Goal: Information Seeking & Learning: Learn about a topic

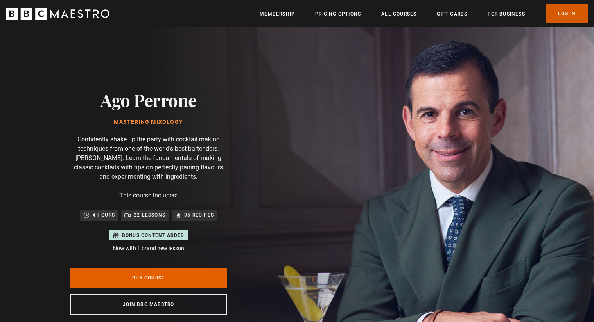
type input "**********"
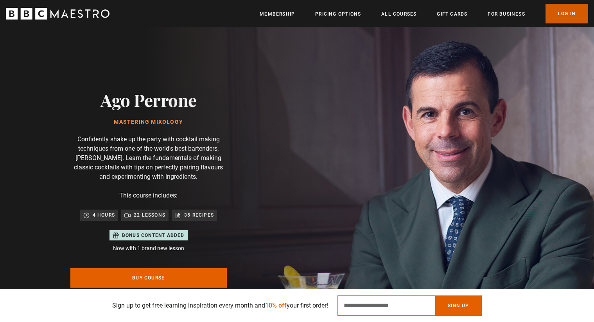
type input "**********"
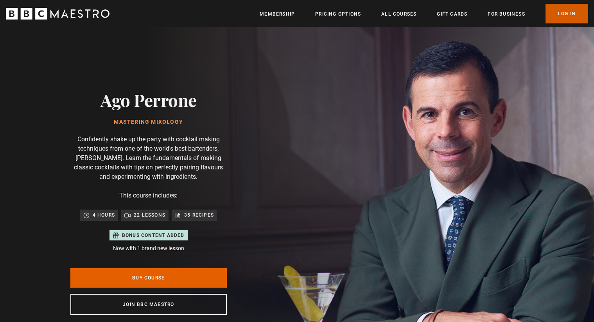
click at [574, 12] on link "Log In" at bounding box center [566, 14] width 43 height 20
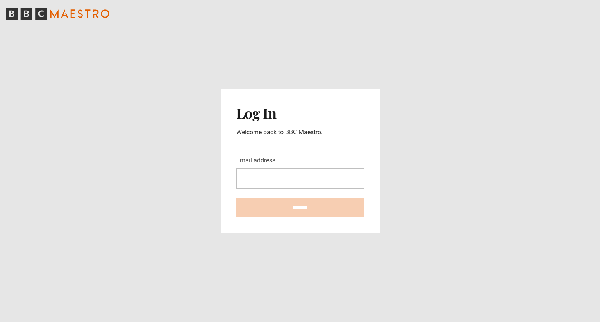
type input "**********"
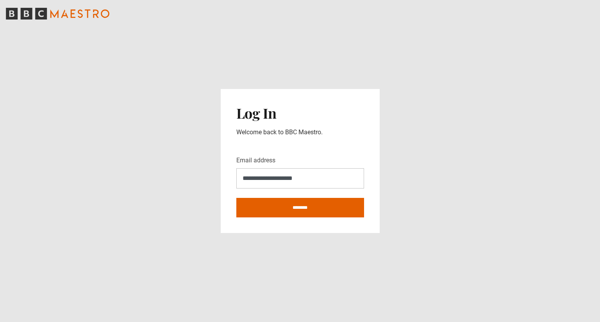
click at [315, 186] on input "**********" at bounding box center [300, 178] width 128 height 20
click at [254, 210] on input "********" at bounding box center [300, 208] width 128 height 20
type input "**********"
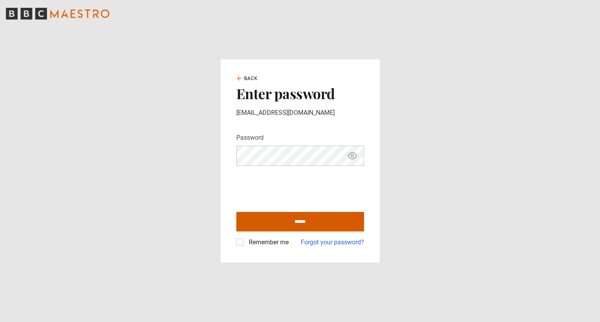
click at [304, 207] on form "Password Your password is hidden ****** Remember me Forgot your password?" at bounding box center [300, 190] width 128 height 114
click at [299, 215] on input "******" at bounding box center [300, 222] width 128 height 20
type input "**********"
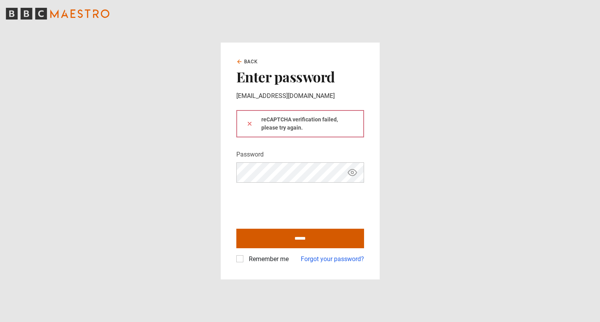
click at [279, 244] on input "******" at bounding box center [300, 239] width 128 height 20
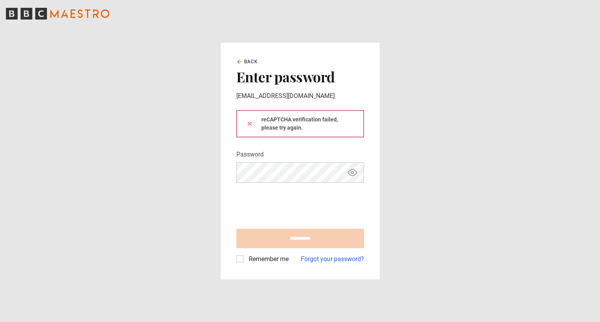
type input "**********"
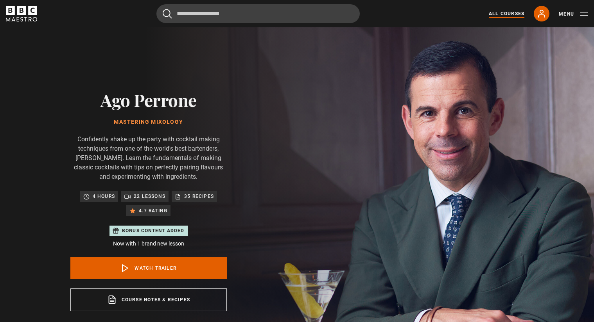
click at [518, 12] on link "All Courses" at bounding box center [507, 13] width 36 height 7
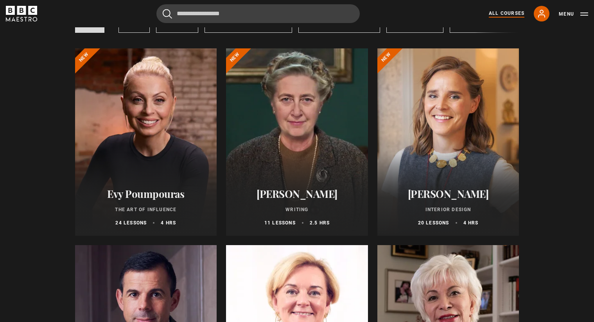
scroll to position [75, 0]
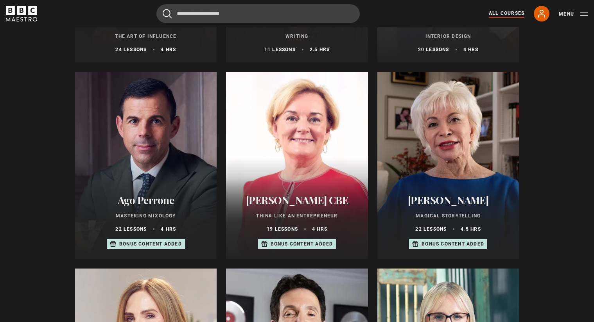
scroll to position [249, 0]
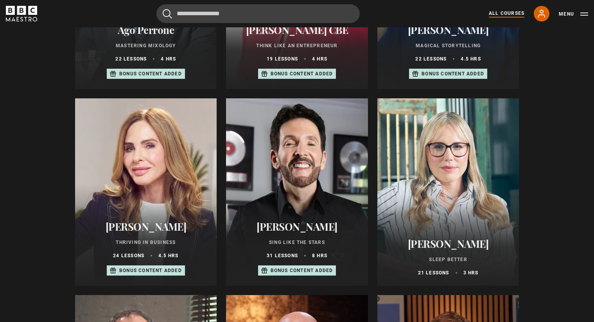
scroll to position [421, 0]
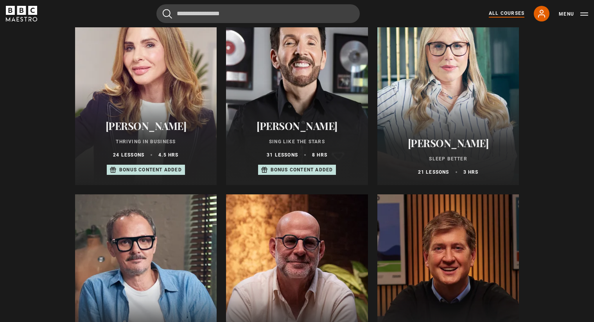
scroll to position [521, 0]
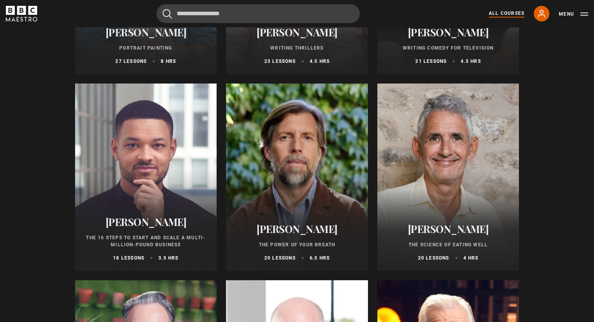
scroll to position [829, 0]
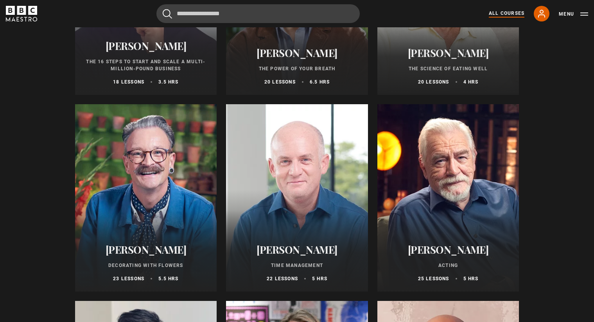
scroll to position [1012, 0]
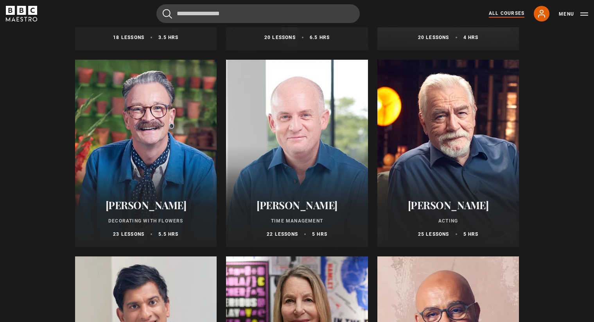
scroll to position [1050, 0]
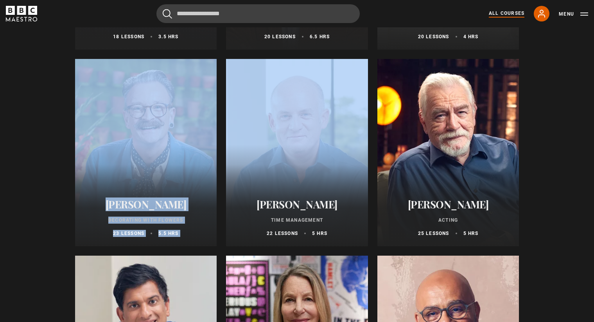
drag, startPoint x: 38, startPoint y: 167, endPoint x: 262, endPoint y: 176, distance: 224.2
click at [128, 211] on h2 "[PERSON_NAME]" at bounding box center [145, 205] width 123 height 12
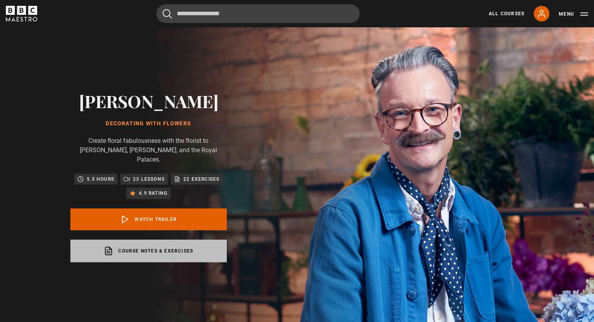
click at [130, 247] on link "Course notes & exercises opens in a new tab" at bounding box center [148, 251] width 156 height 23
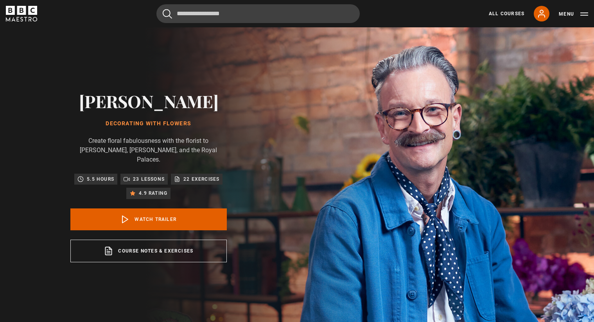
click at [509, 10] on div "All Courses My Account Search Menu" at bounding box center [533, 14] width 109 height 16
click at [507, 11] on link "All Courses" at bounding box center [507, 13] width 36 height 7
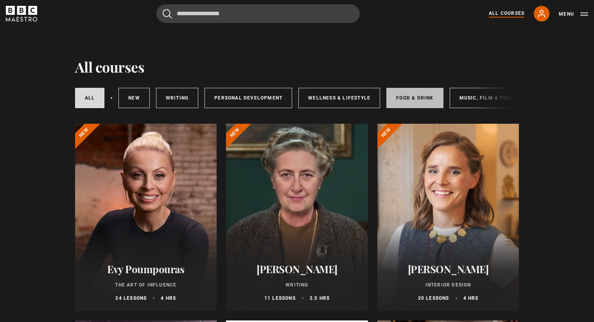
click at [409, 92] on link "Food & Drink" at bounding box center [414, 98] width 57 height 20
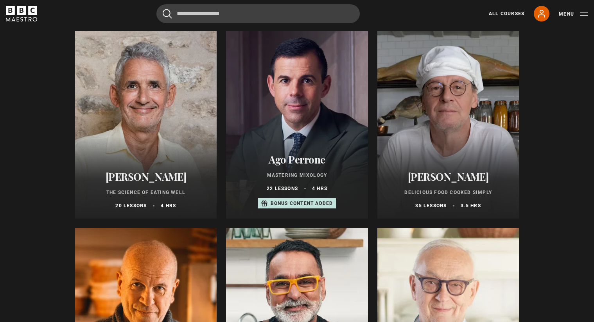
scroll to position [94, 0]
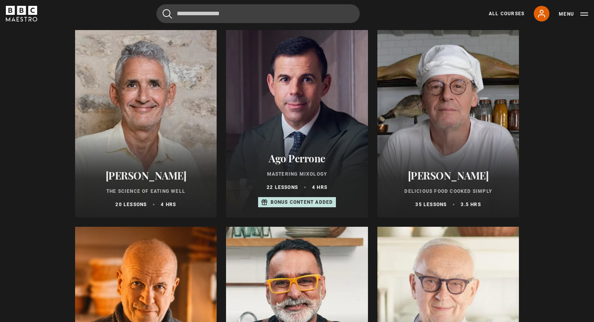
click at [479, 163] on div at bounding box center [448, 124] width 142 height 188
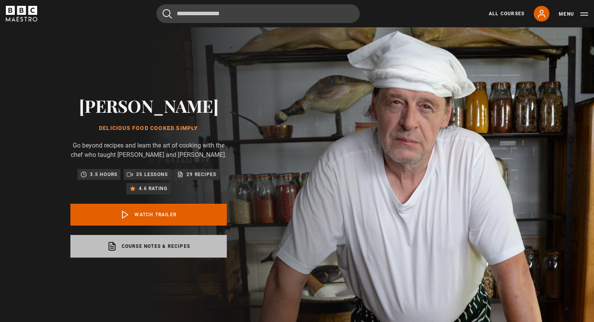
click at [188, 258] on link "Course notes & recipes opens in a new tab" at bounding box center [148, 246] width 156 height 23
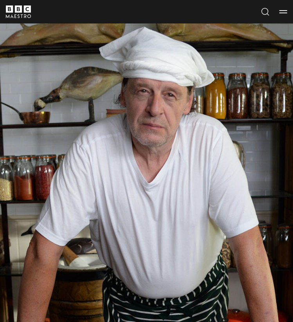
click at [16, 16] on icon "BBC Maestro" at bounding box center [18, 11] width 25 height 13
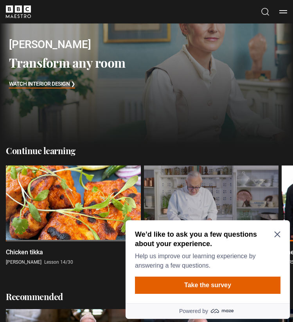
scroll to position [43, 0]
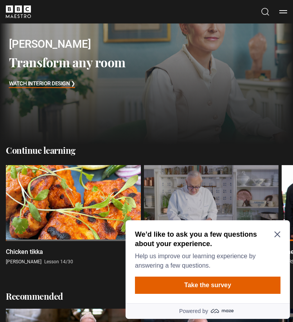
click at [276, 236] on icon "Close Maze Prompt" at bounding box center [277, 234] width 6 height 6
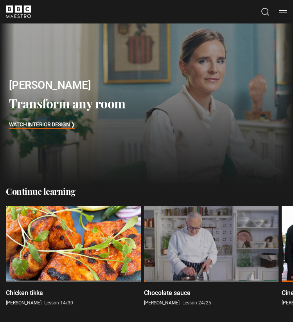
scroll to position [0, 0]
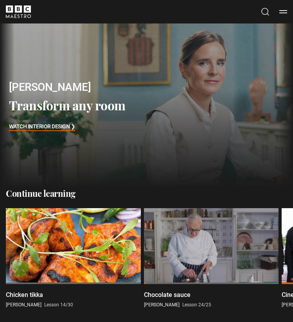
click at [279, 12] on div "All Courses My Account Search Menu" at bounding box center [273, 12] width 27 height 10
click at [283, 11] on button "Menu" at bounding box center [283, 12] width 8 height 8
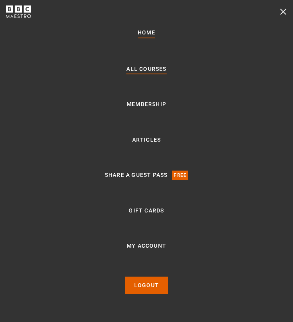
click at [155, 67] on link "All Courses" at bounding box center [146, 68] width 40 height 9
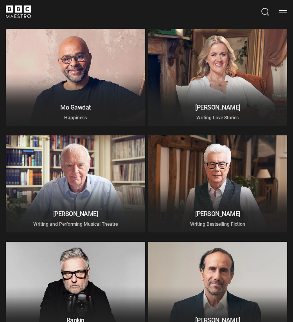
scroll to position [1124, 0]
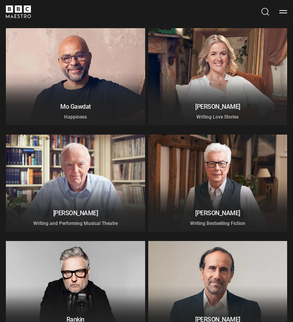
click at [97, 48] on div at bounding box center [75, 76] width 139 height 97
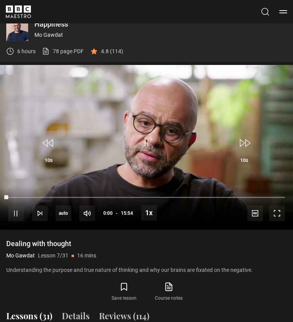
scroll to position [430, 0]
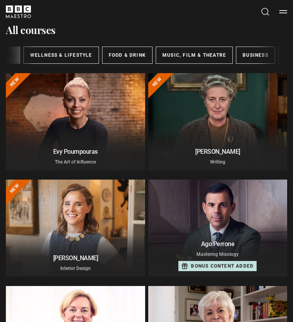
scroll to position [0, 175]
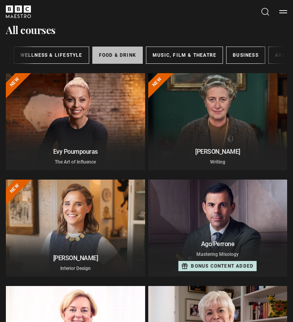
click at [119, 54] on link "Food & Drink" at bounding box center [117, 55] width 50 height 17
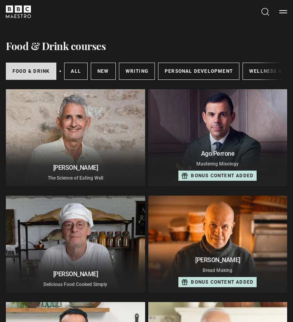
click at [138, 32] on div "Food & Drink courses Food & Drink All courses New courses Writing Personal Deve…" at bounding box center [146, 288] width 293 height 531
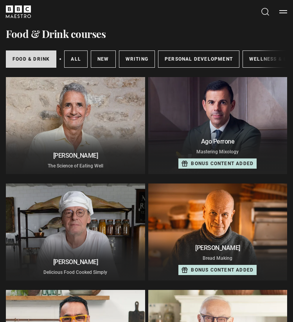
scroll to position [13, 0]
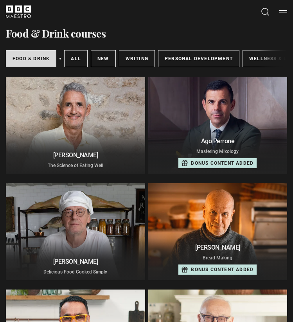
click at [156, 25] on div "Food & Drink courses Food & Drink All courses New courses Writing Personal Deve…" at bounding box center [146, 276] width 293 height 531
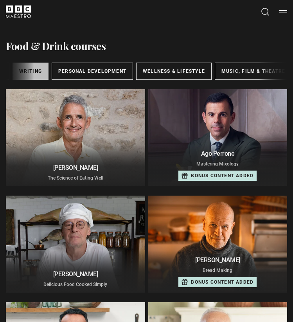
scroll to position [0, 107]
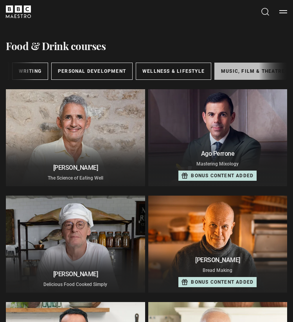
click at [223, 69] on link "Music, Film & Theatre" at bounding box center [252, 71] width 77 height 17
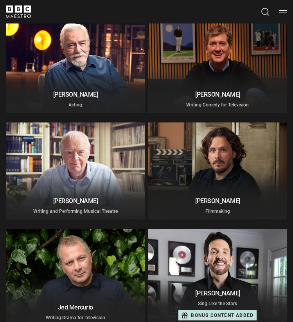
scroll to position [72, 0]
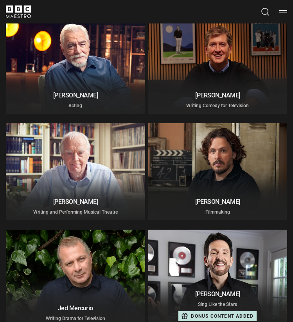
click at [191, 278] on div at bounding box center [217, 277] width 139 height 97
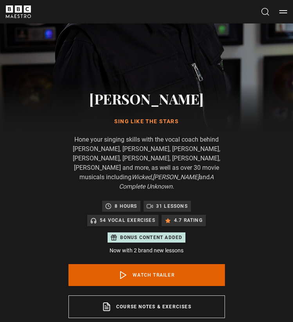
scroll to position [179, 0]
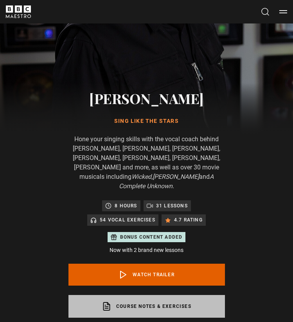
click at [158, 295] on link "Course notes & exercises opens in a new tab" at bounding box center [146, 306] width 156 height 23
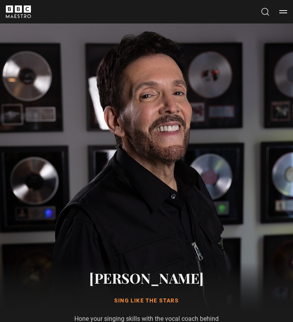
click at [19, 13] on icon "BBC Maestro" at bounding box center [18, 11] width 25 height 13
click at [20, 13] on icon "BBC Maestro" at bounding box center [18, 11] width 25 height 13
click at [284, 11] on button "Menu" at bounding box center [283, 12] width 8 height 8
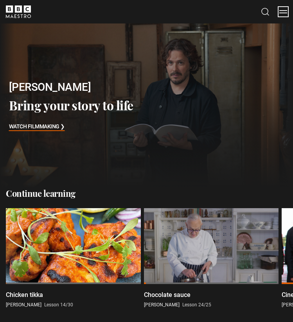
click at [282, 15] on button "Menu" at bounding box center [283, 12] width 8 height 8
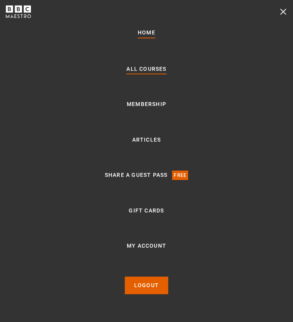
click at [140, 70] on link "All Courses" at bounding box center [146, 68] width 40 height 9
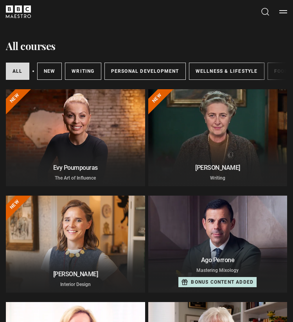
drag, startPoint x: 177, startPoint y: 60, endPoint x: 177, endPoint y: 39, distance: 21.1
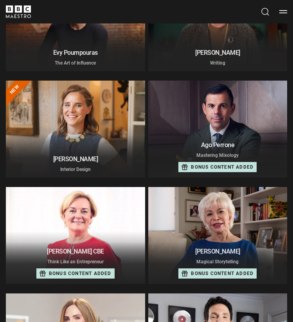
scroll to position [118, 0]
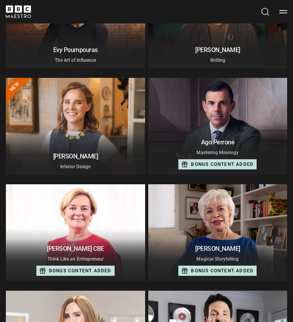
click at [220, 203] on div at bounding box center [217, 232] width 139 height 97
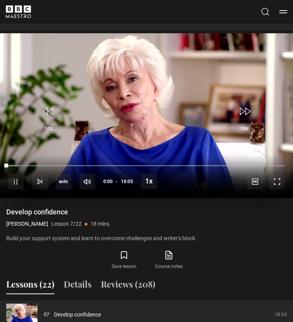
scroll to position [530, 0]
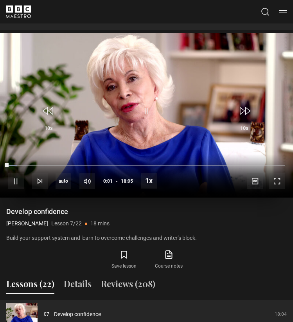
click at [169, 120] on video "Video Player" at bounding box center [146, 115] width 293 height 165
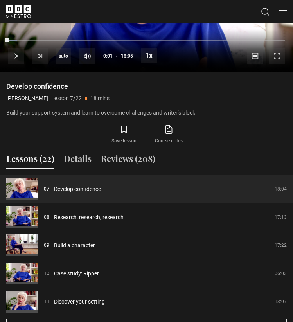
scroll to position [658, 0]
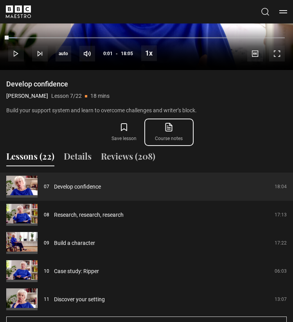
click at [166, 128] on icon at bounding box center [169, 127] width 6 height 8
